Goal: Check status: Check status

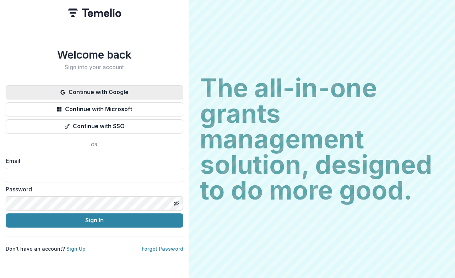
click at [97, 95] on button "Continue with Google" at bounding box center [95, 92] width 178 height 14
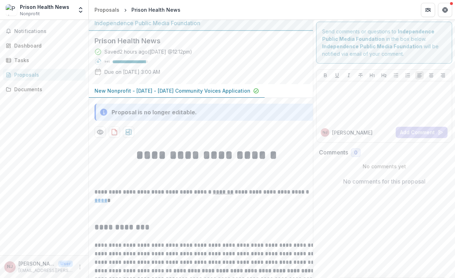
scroll to position [6, 0]
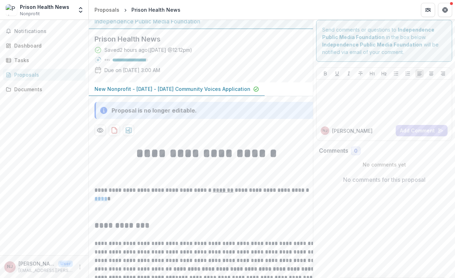
click at [34, 15] on span "Nonprofit" at bounding box center [30, 14] width 20 height 6
click at [30, 29] on span "Notifications" at bounding box center [48, 31] width 69 height 6
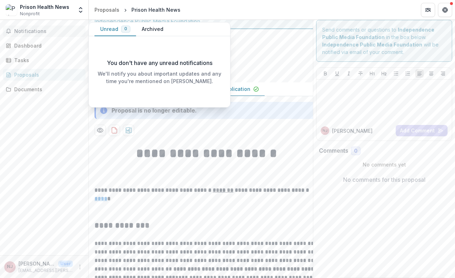
click at [30, 29] on span "Notifications" at bounding box center [48, 31] width 69 height 6
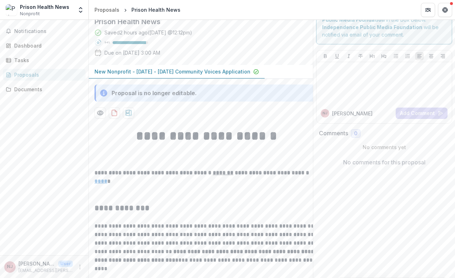
scroll to position [0, 0]
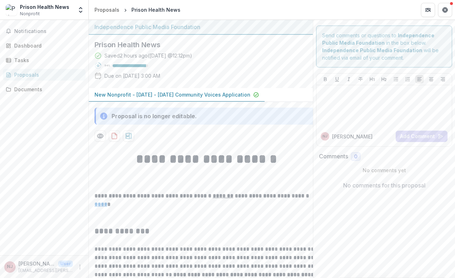
click at [162, 93] on p "New Nonprofit - [DATE] - [DATE] Community Voices Application" at bounding box center [173, 94] width 156 height 7
click at [99, 9] on div "Proposals" at bounding box center [107, 9] width 25 height 7
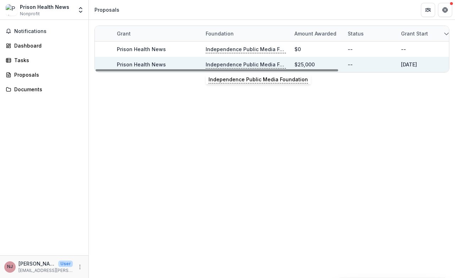
click at [243, 62] on p "Independence Public Media Foundation" at bounding box center [246, 65] width 80 height 8
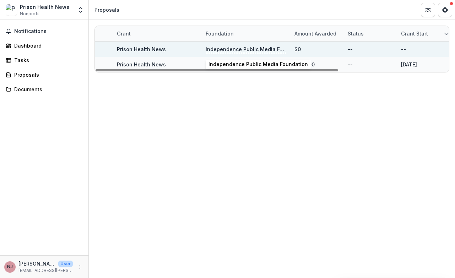
click at [242, 48] on p "Independence Public Media Foundation" at bounding box center [246, 49] width 80 height 8
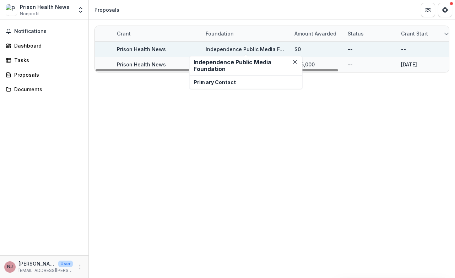
click at [137, 48] on link "Prison Health News" at bounding box center [141, 49] width 49 height 6
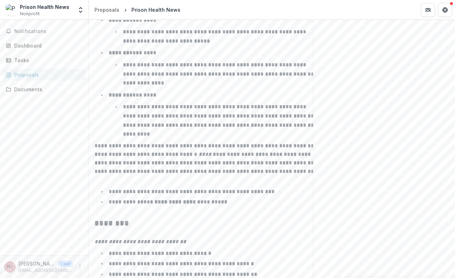
scroll to position [1170, 0]
